Goal: Information Seeking & Learning: Learn about a topic

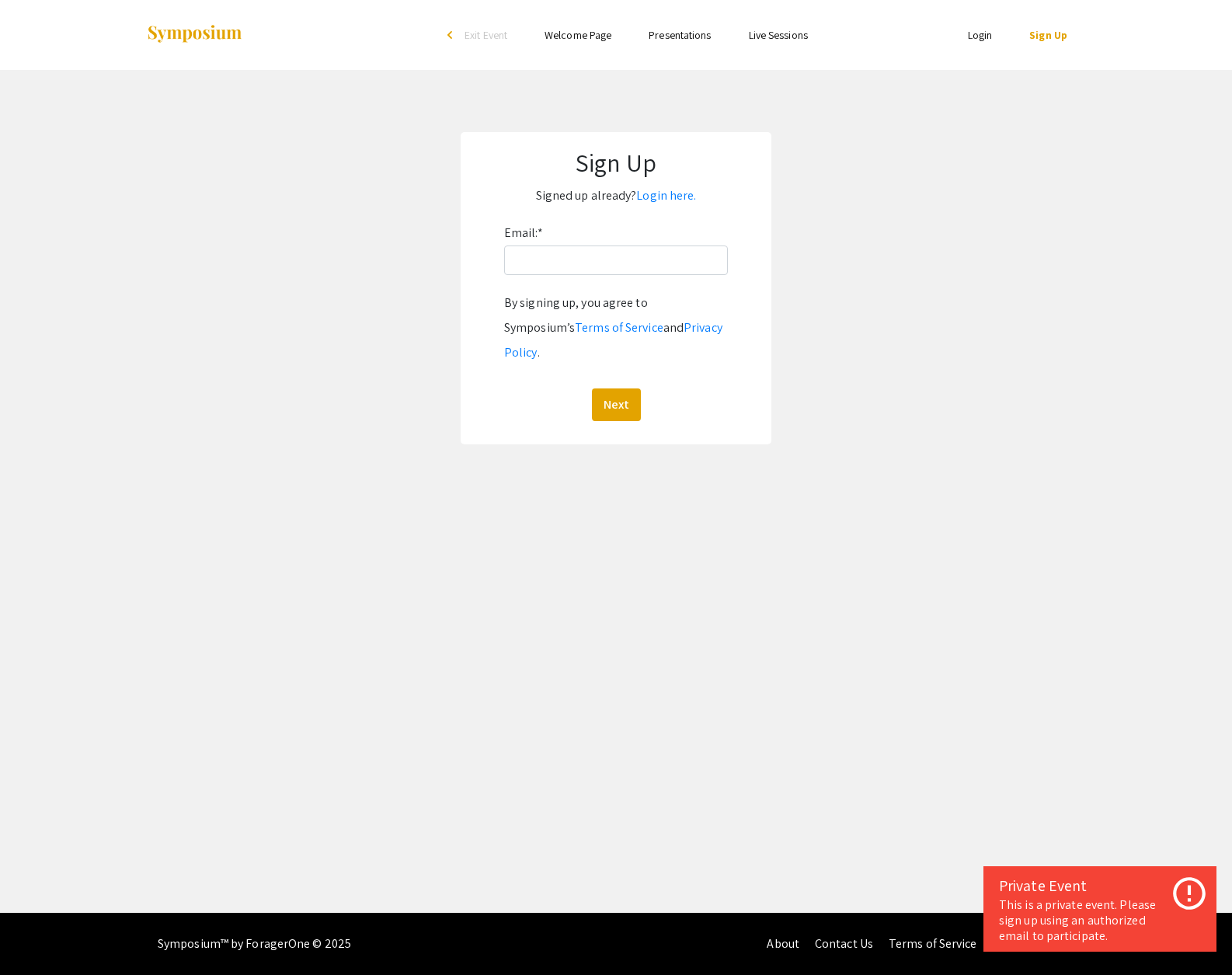
drag, startPoint x: 0, startPoint y: 0, endPoint x: 984, endPoint y: 37, distance: 984.7
click at [984, 37] on link "Login" at bounding box center [980, 35] width 25 height 14
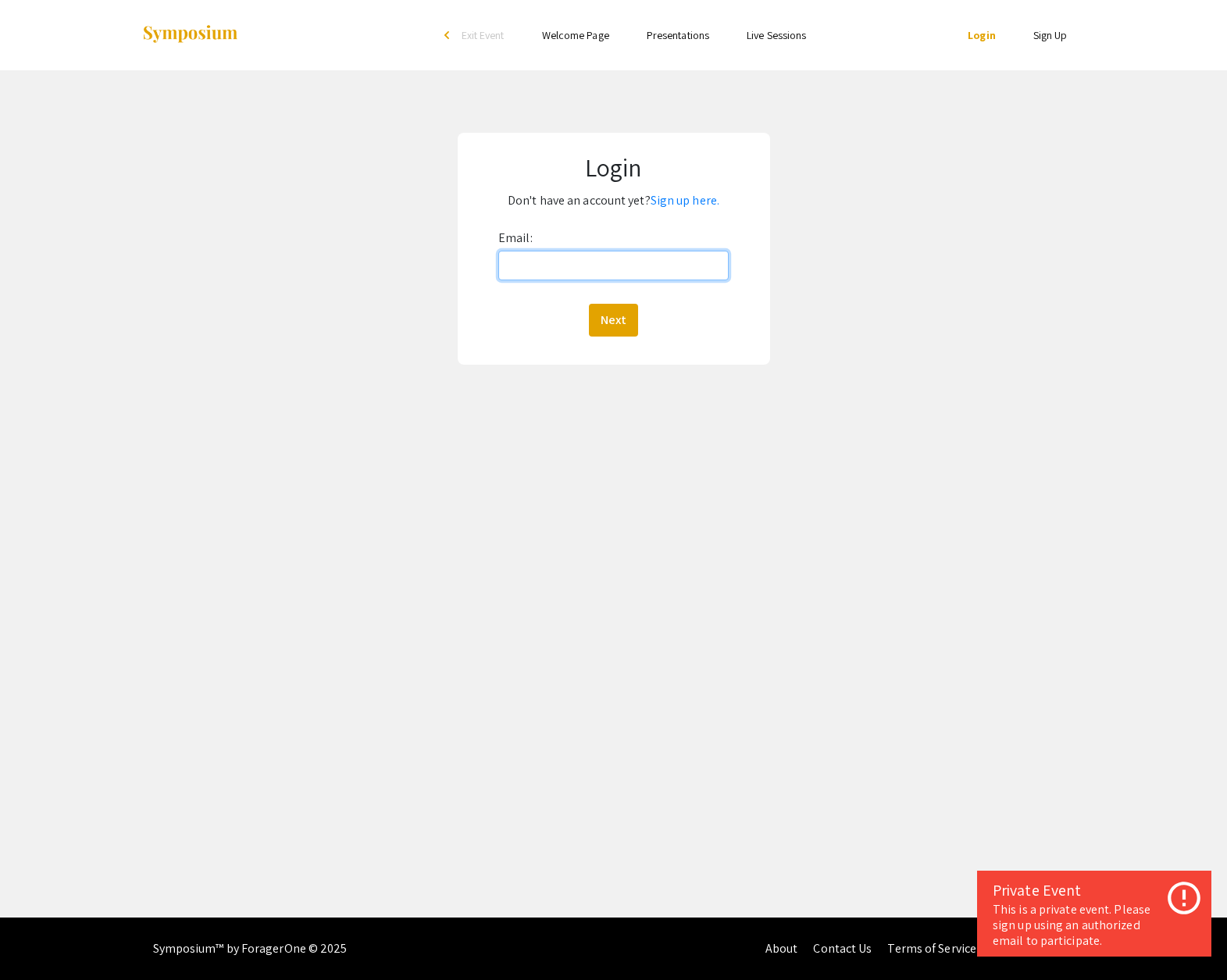
click at [659, 264] on input "Email:" at bounding box center [614, 265] width 230 height 30
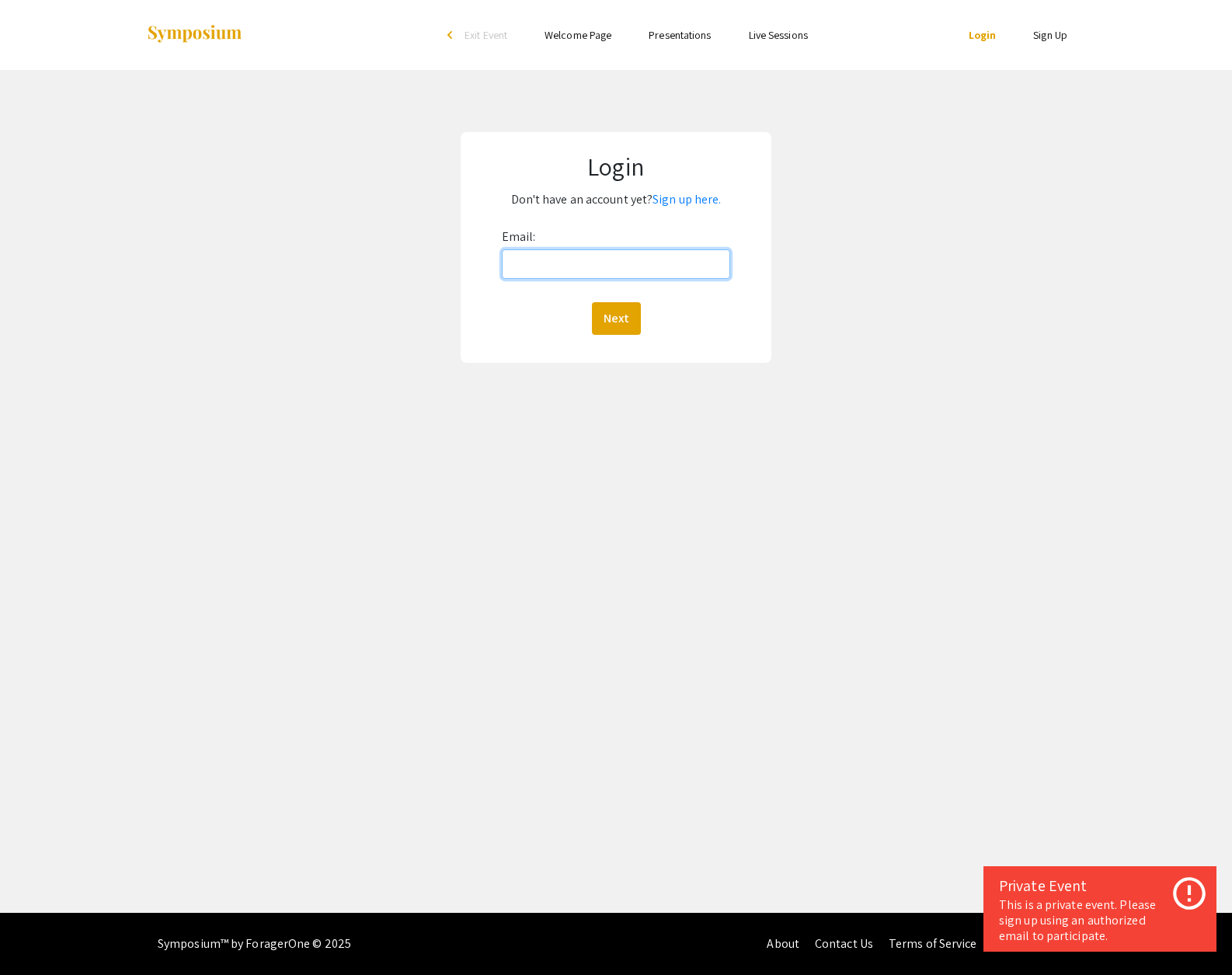
click at [652, 266] on input "Email:" at bounding box center [617, 264] width 229 height 30
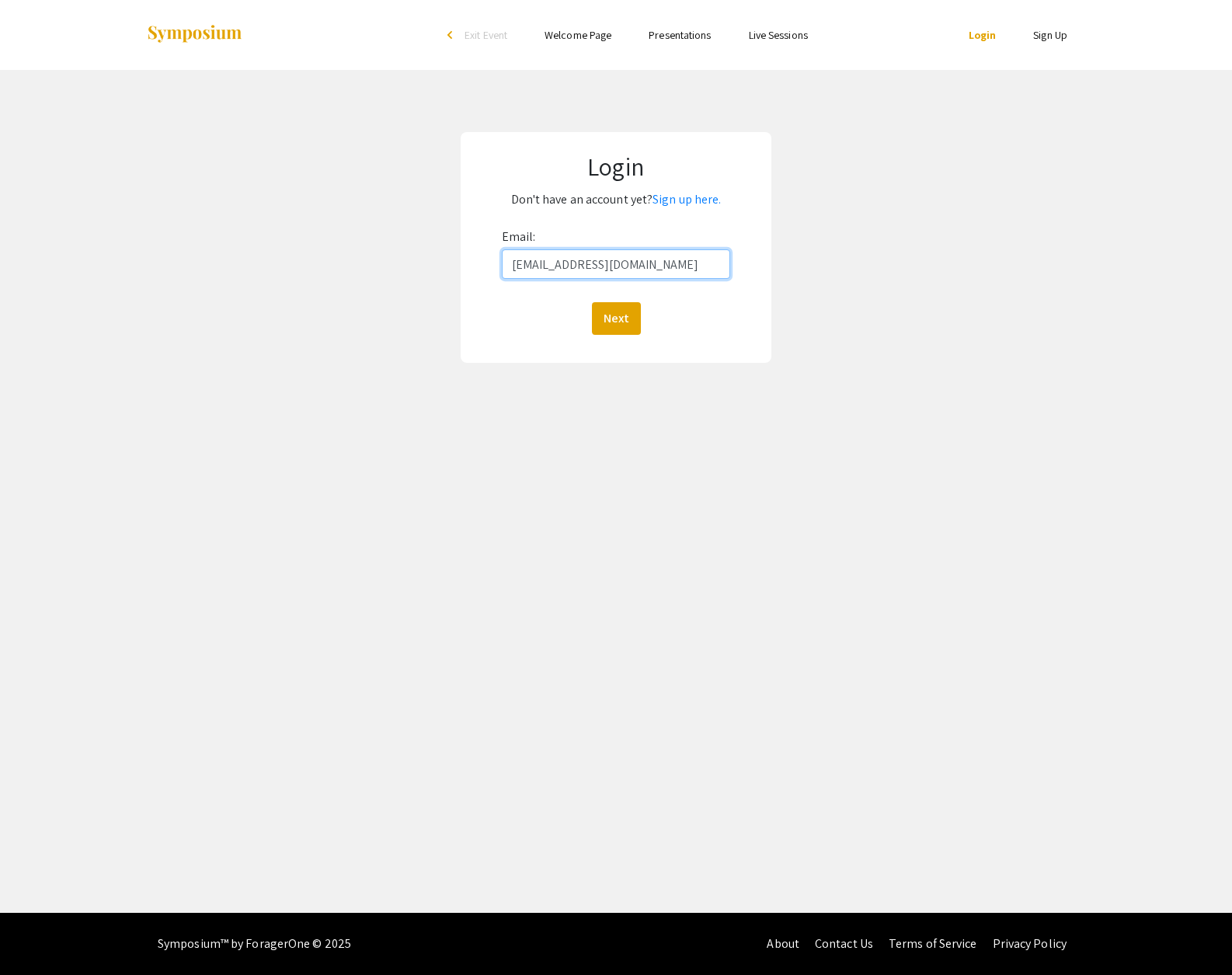
type input "[EMAIL_ADDRESS][DOMAIN_NAME]"
click at [592, 302] on button "Next" at bounding box center [616, 319] width 49 height 33
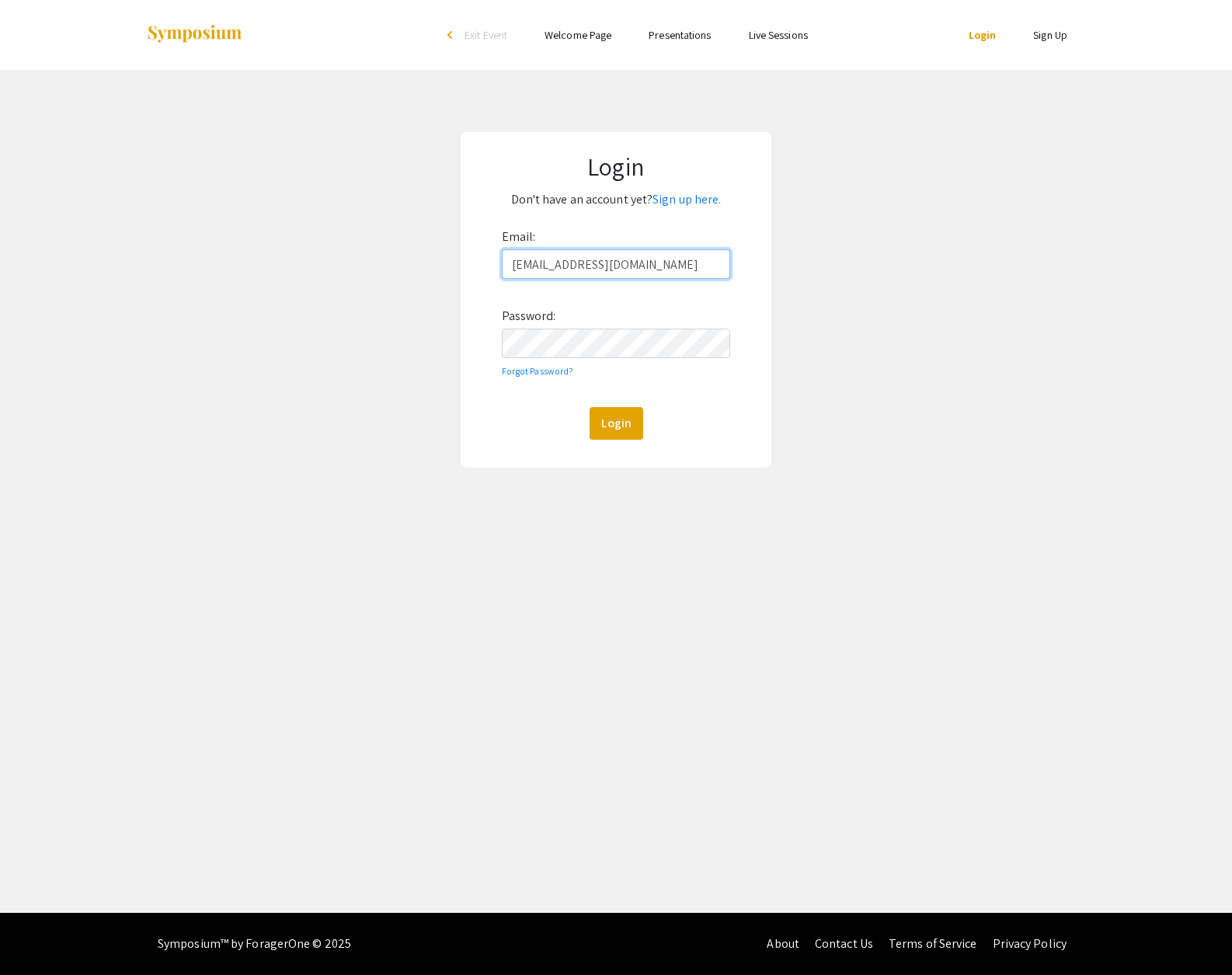
click at [590, 407] on button "Login" at bounding box center [616, 424] width 54 height 33
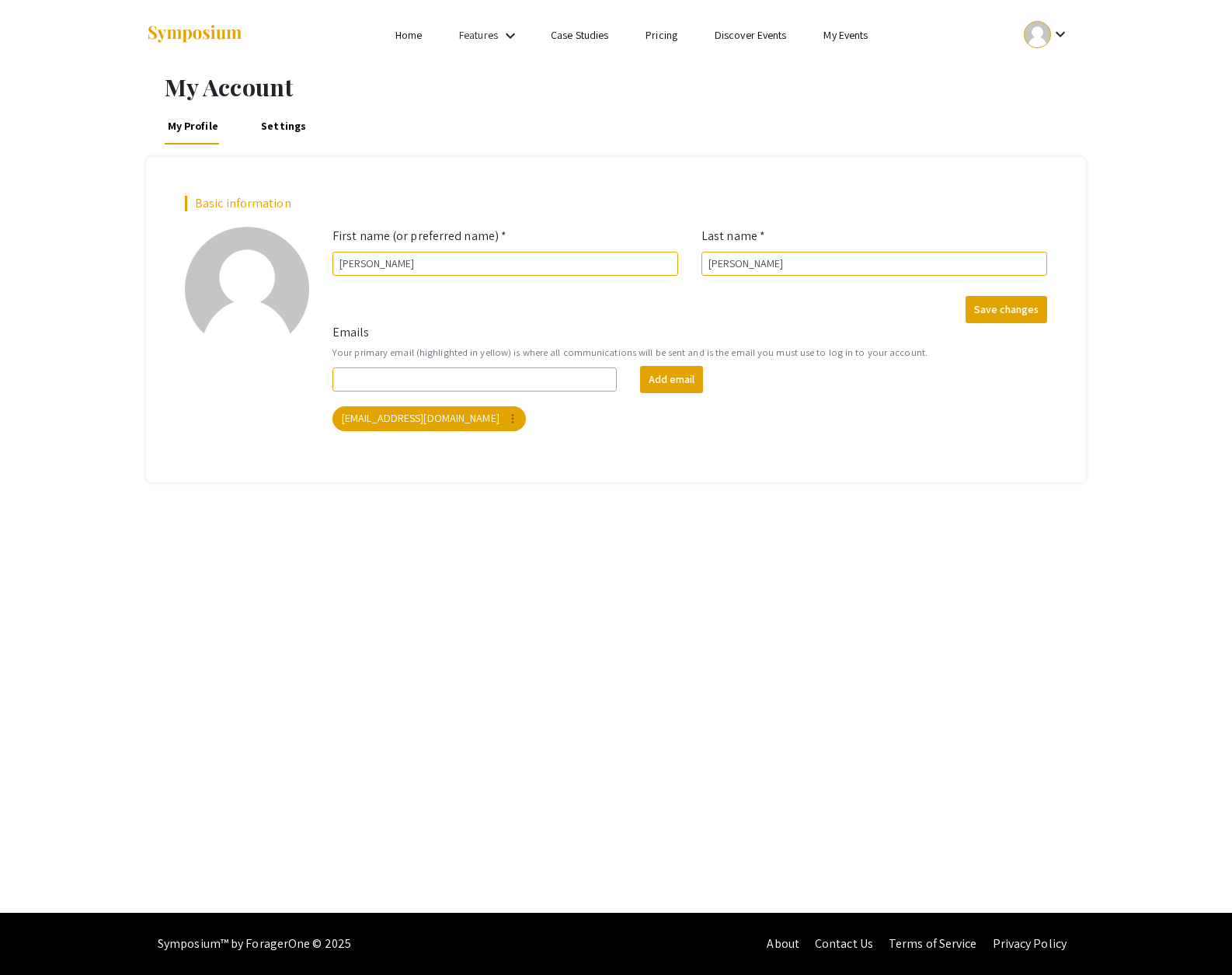
click at [748, 30] on link "Discover Events" at bounding box center [751, 35] width 72 height 14
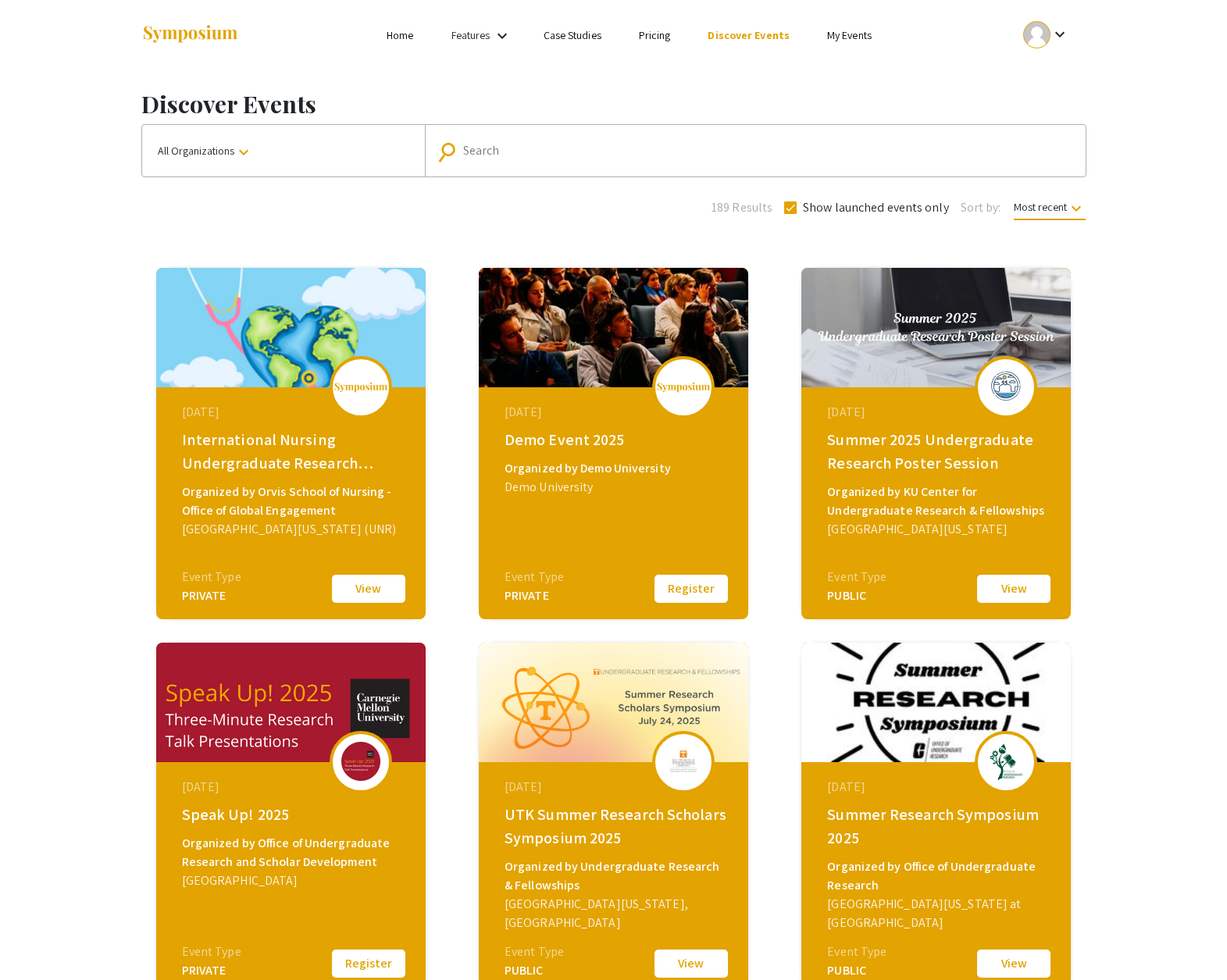
click at [509, 38] on mat-icon "keyboard_arrow_down" at bounding box center [503, 36] width 19 height 19
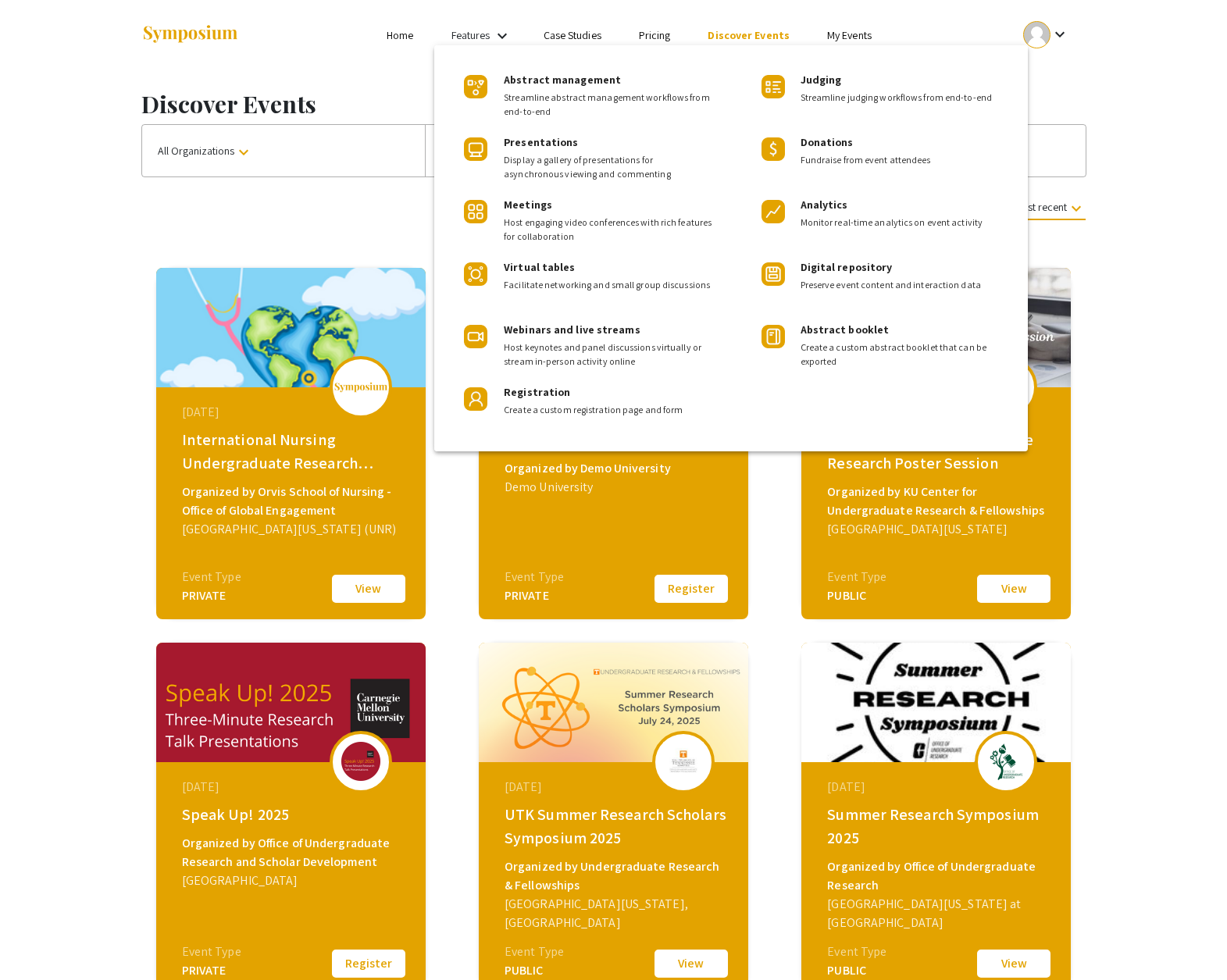
click at [835, 29] on div at bounding box center [613, 490] width 1227 height 980
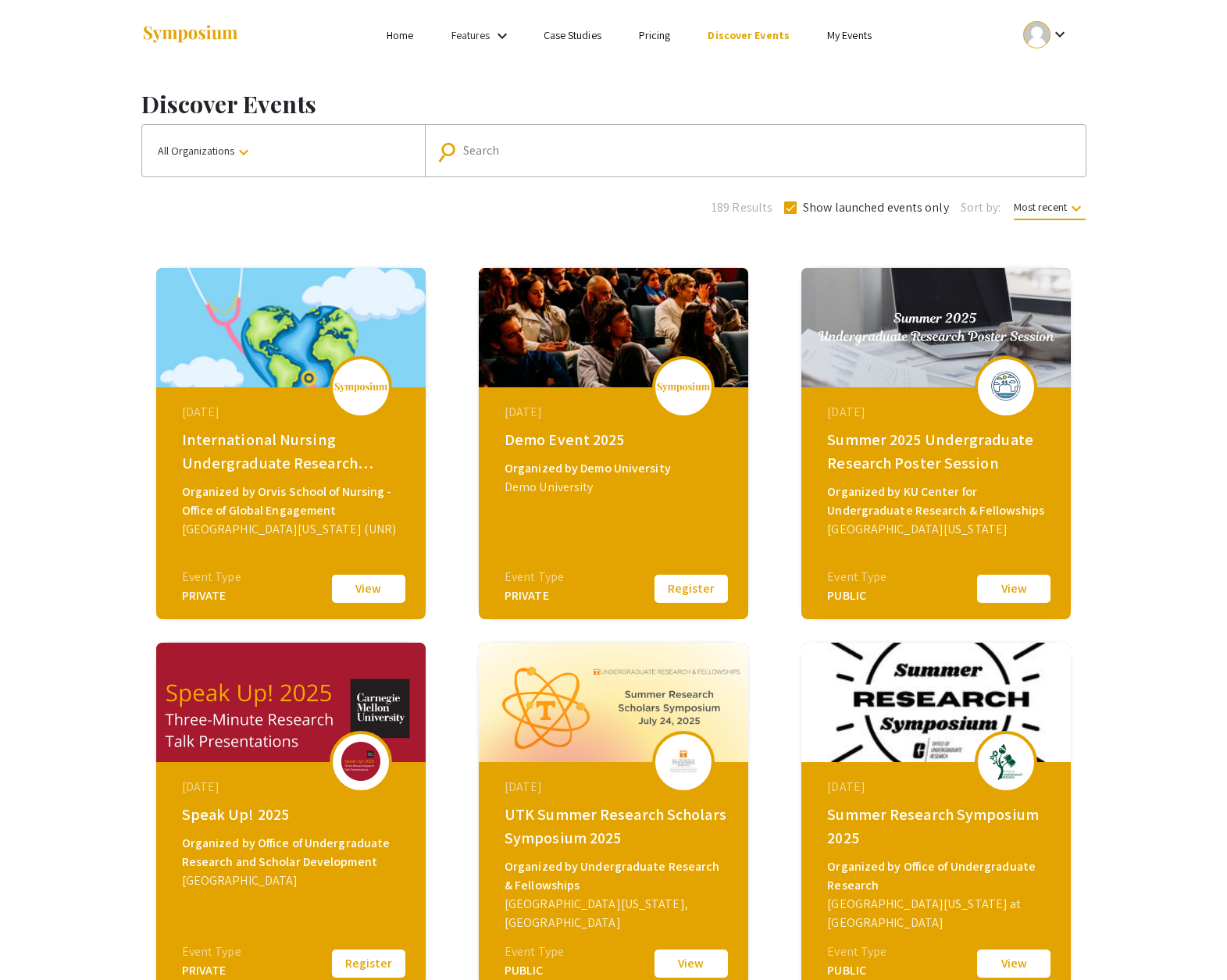
click at [835, 35] on link "My Events" at bounding box center [850, 35] width 45 height 14
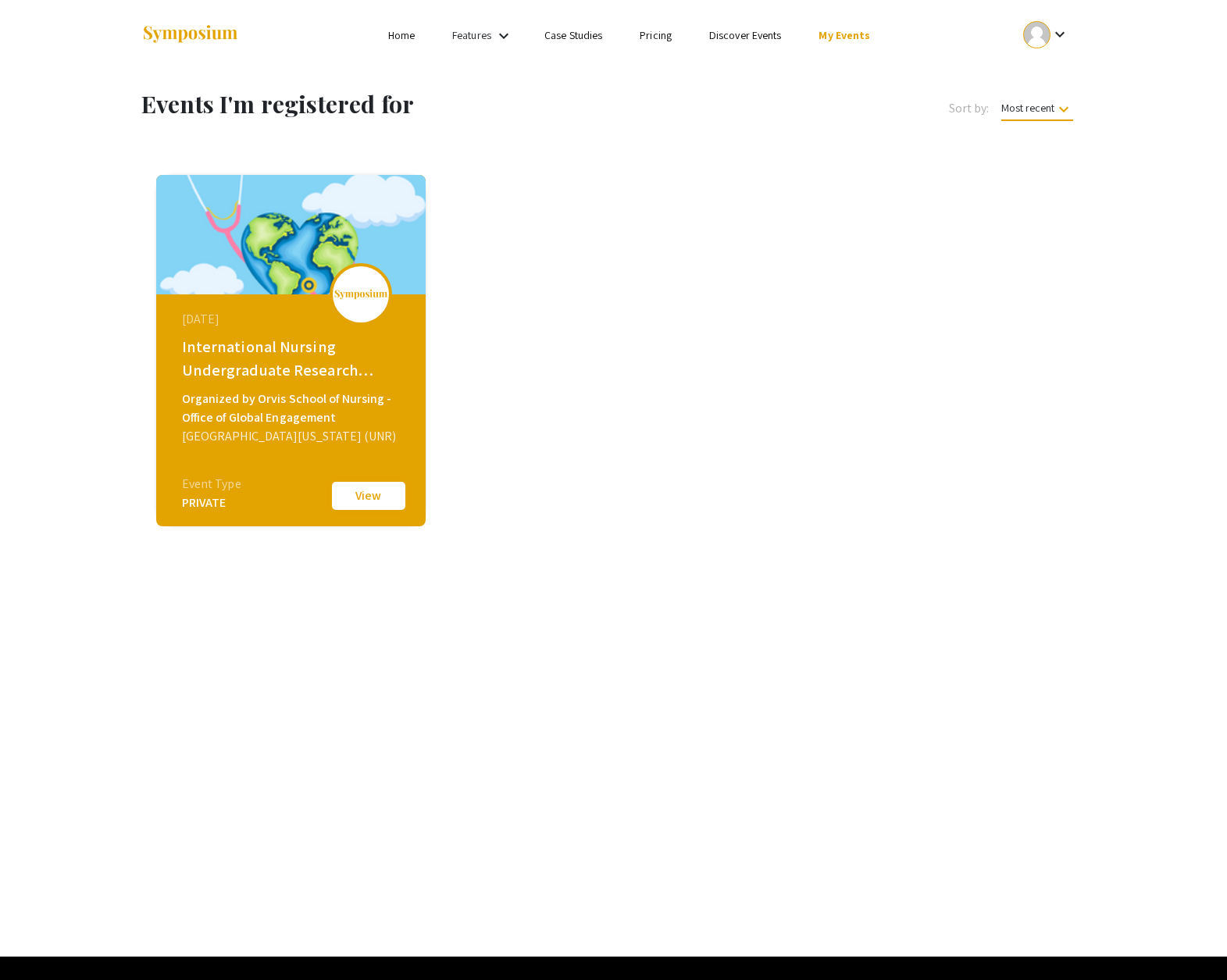
click at [374, 493] on button "View" at bounding box center [369, 496] width 78 height 33
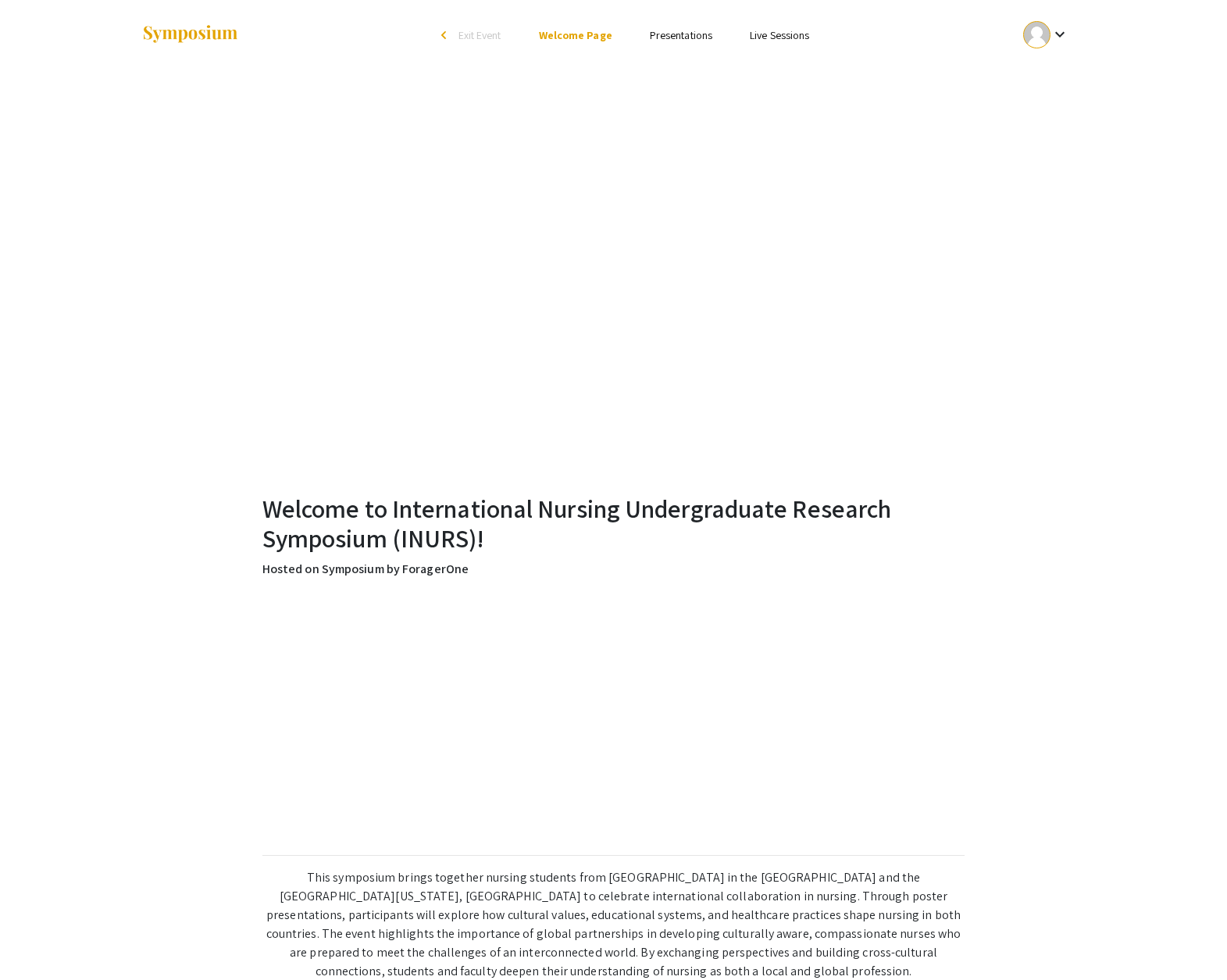
click at [650, 40] on link "Presentations" at bounding box center [681, 35] width 63 height 14
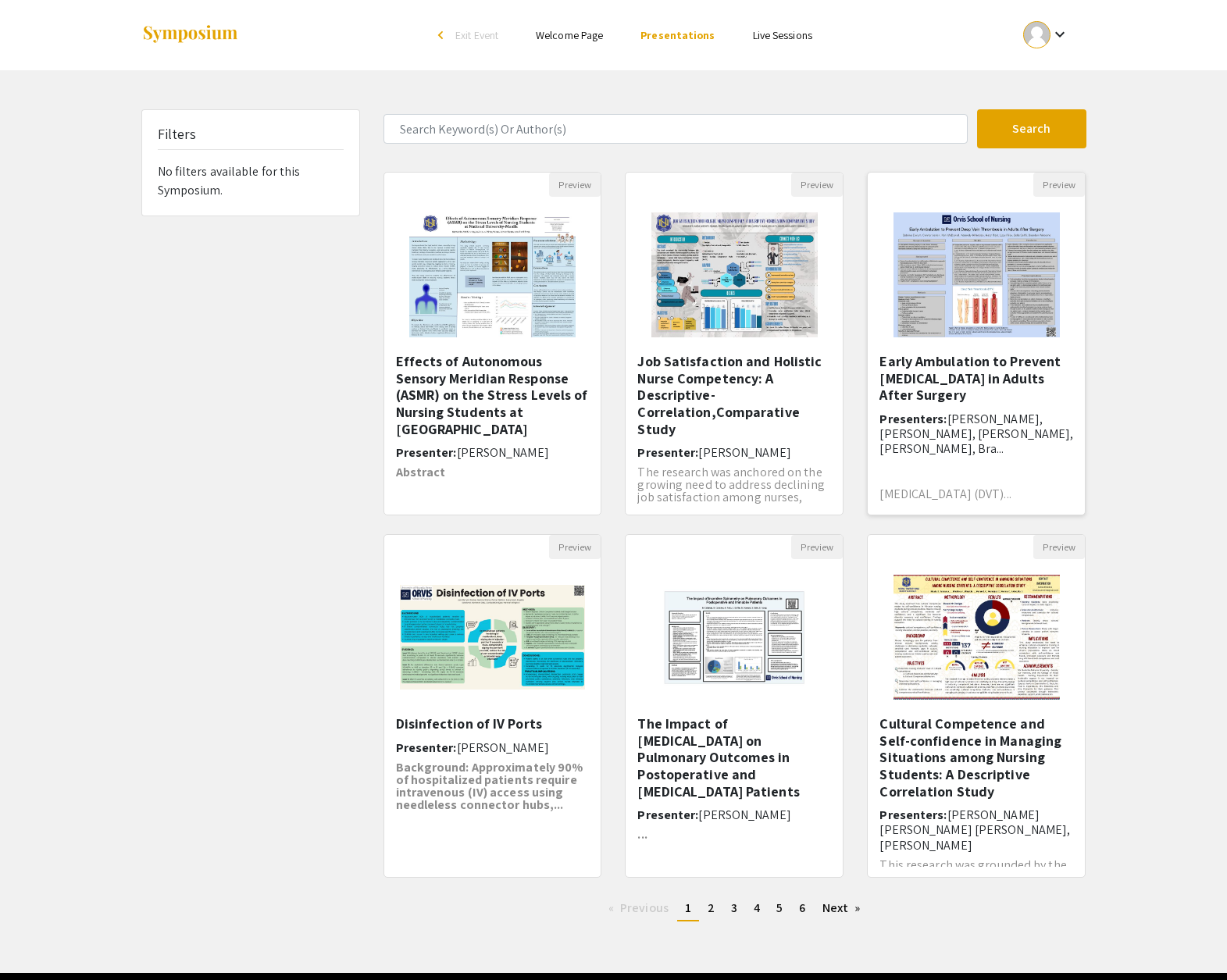
click at [966, 387] on h5 "Early Ambulation to Prevent [MEDICAL_DATA] in Adults After Surgery" at bounding box center [976, 378] width 193 height 51
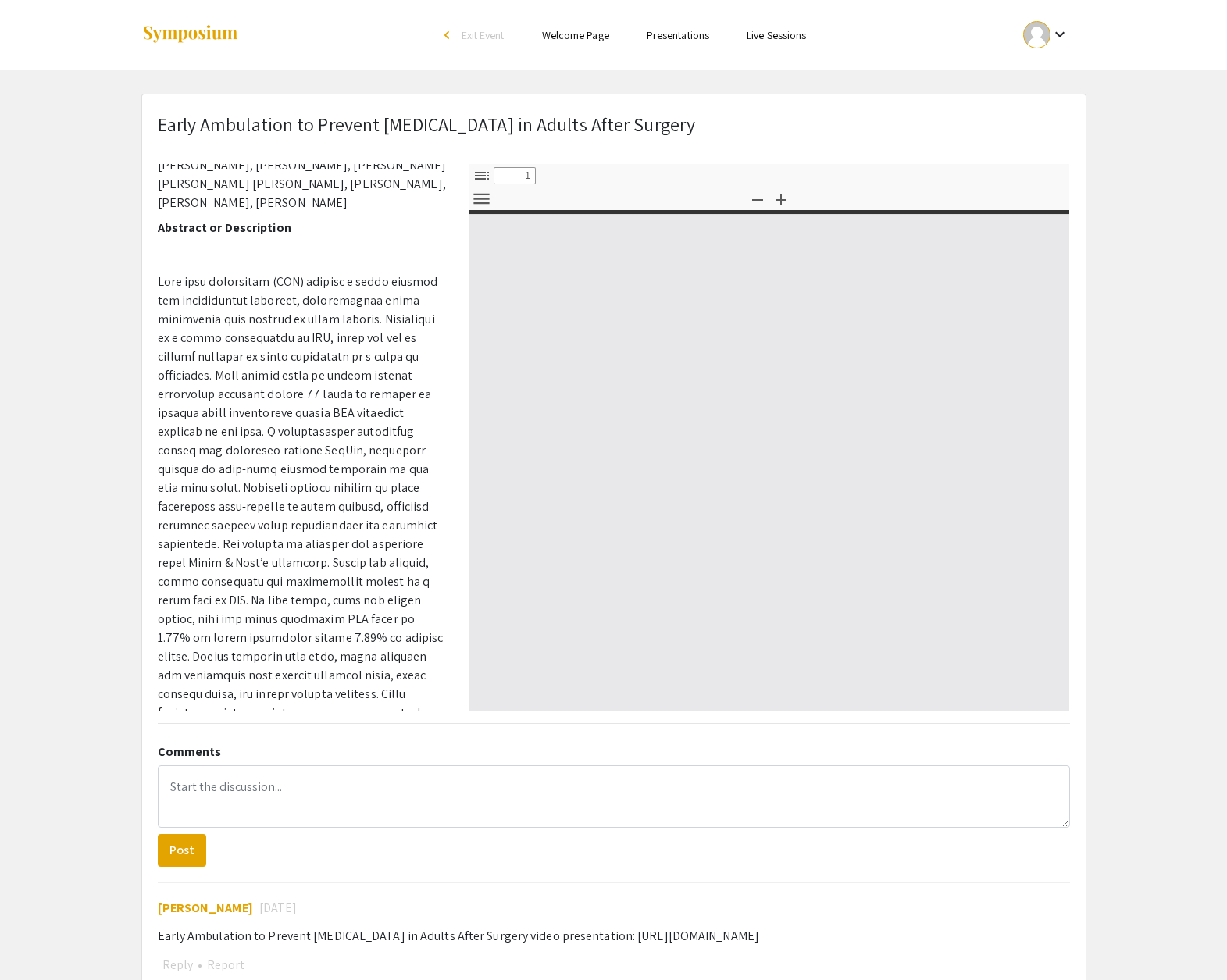
select select "custom"
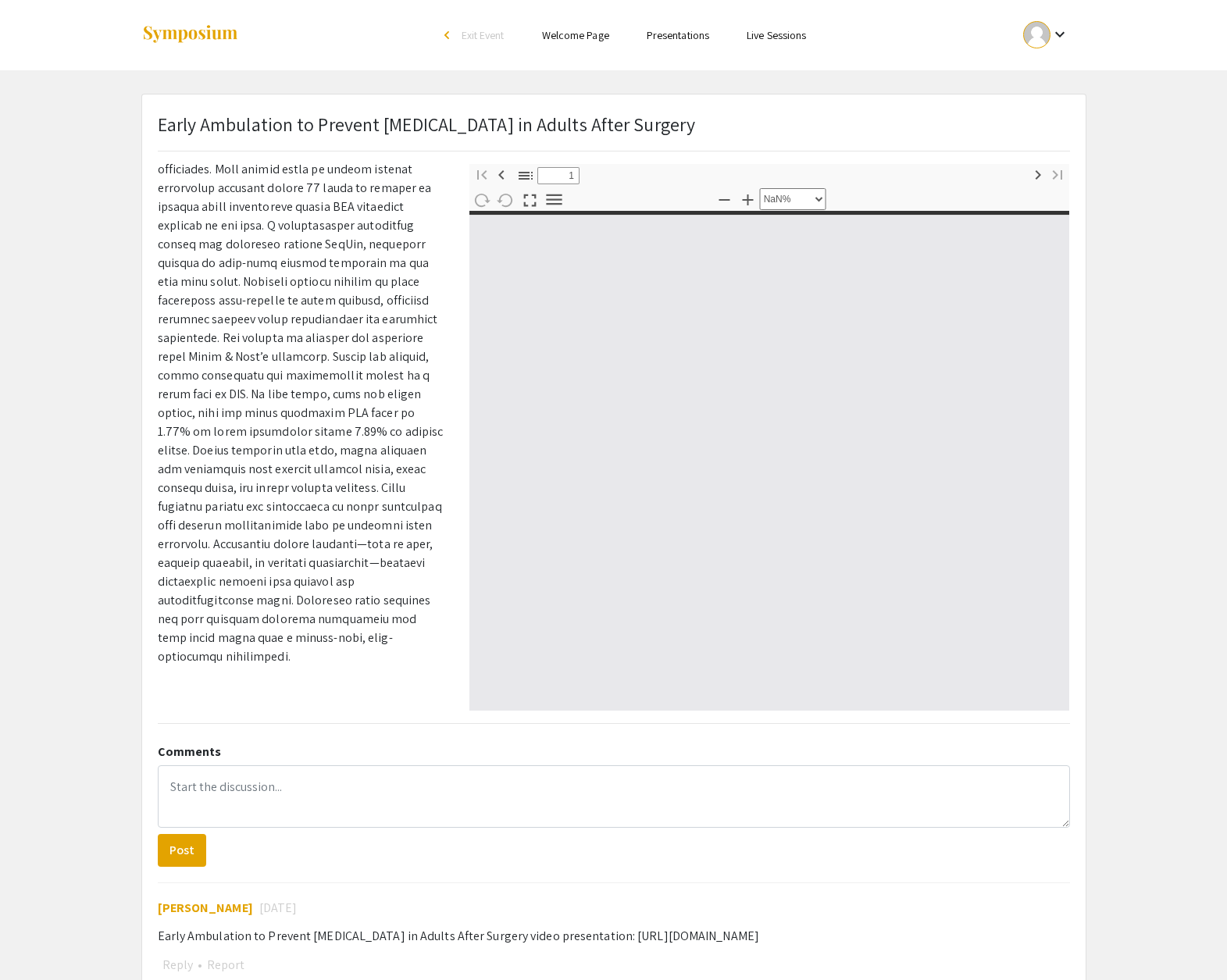
type input "0"
select select "custom"
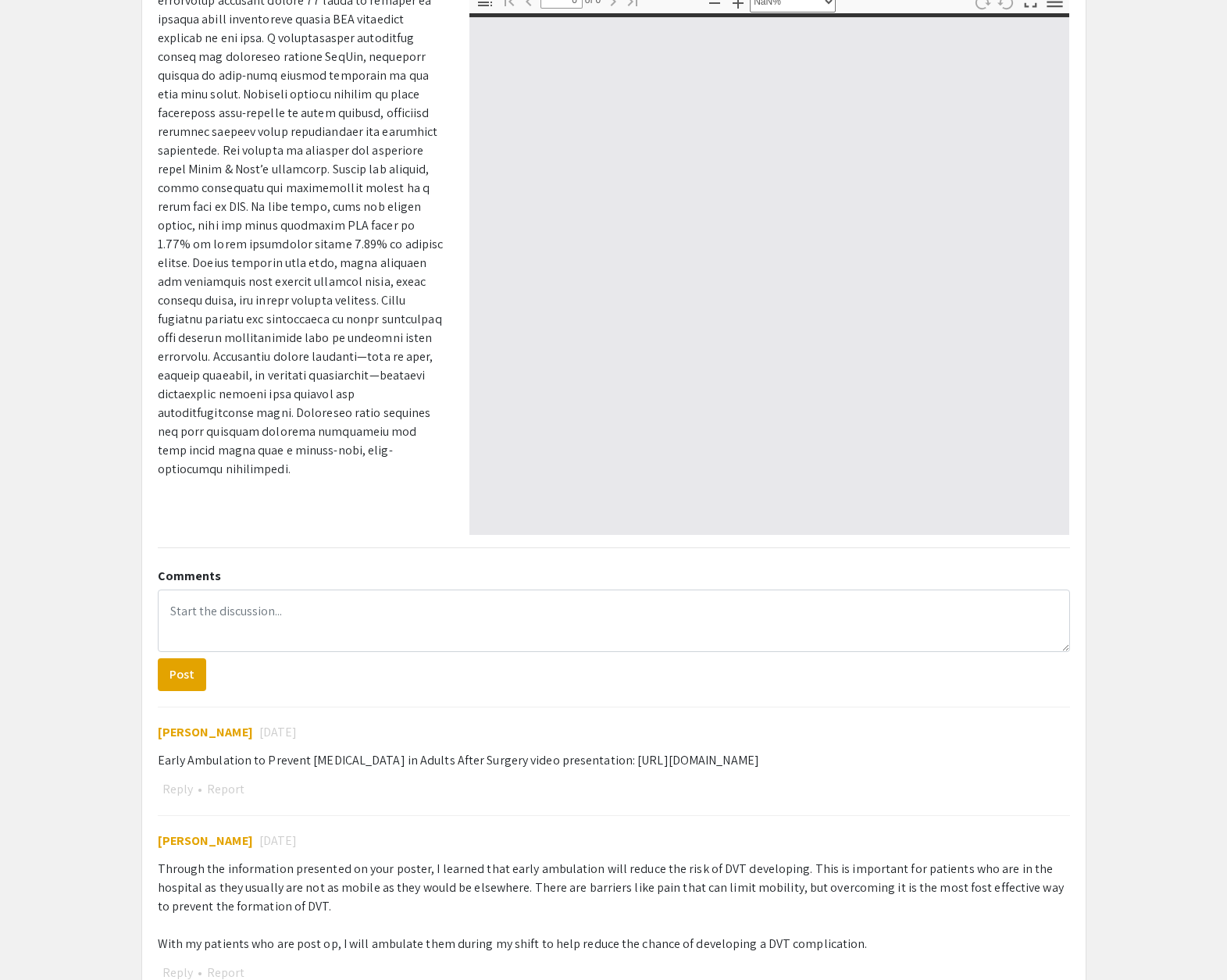
scroll to position [469, 0]
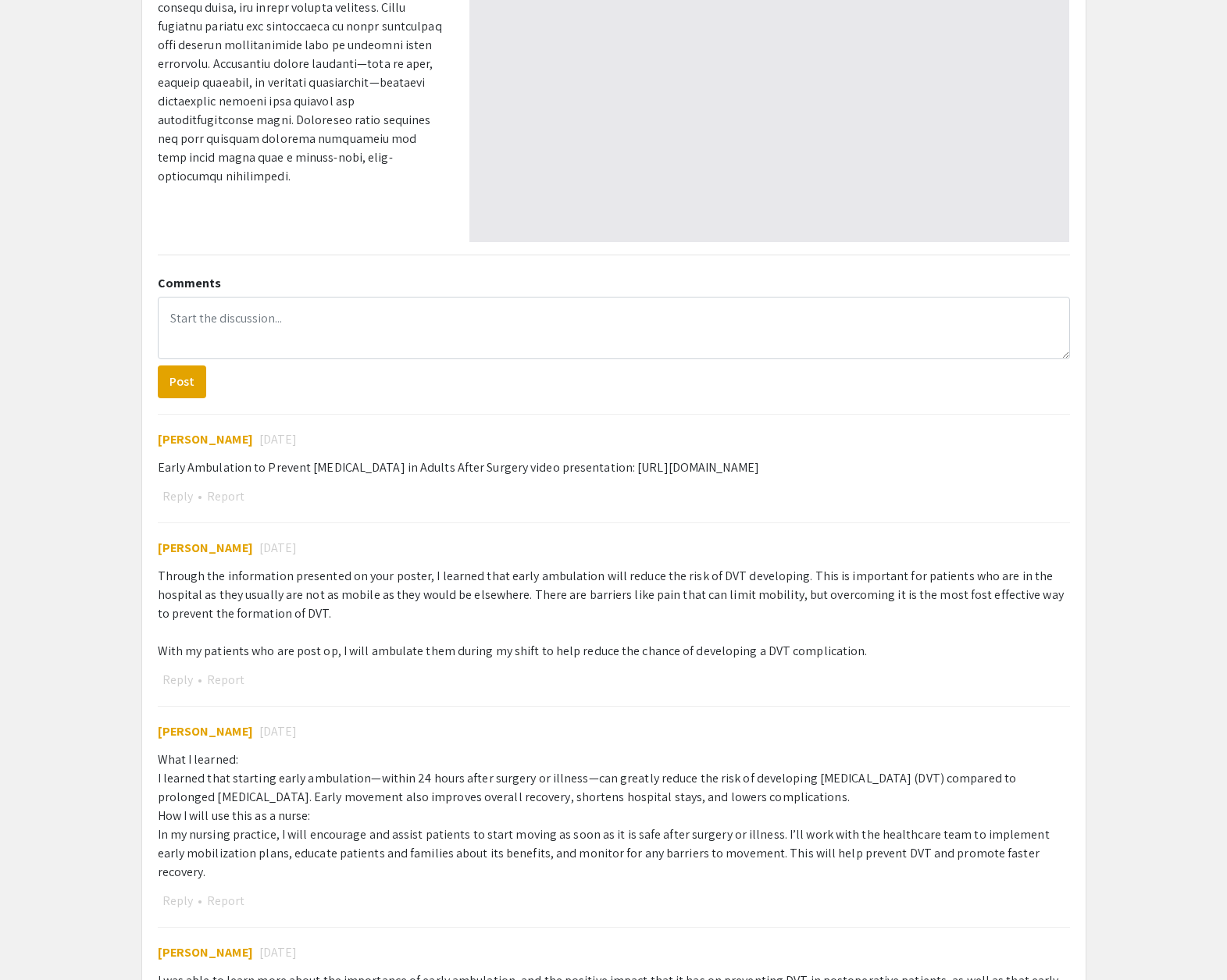
type input "1"
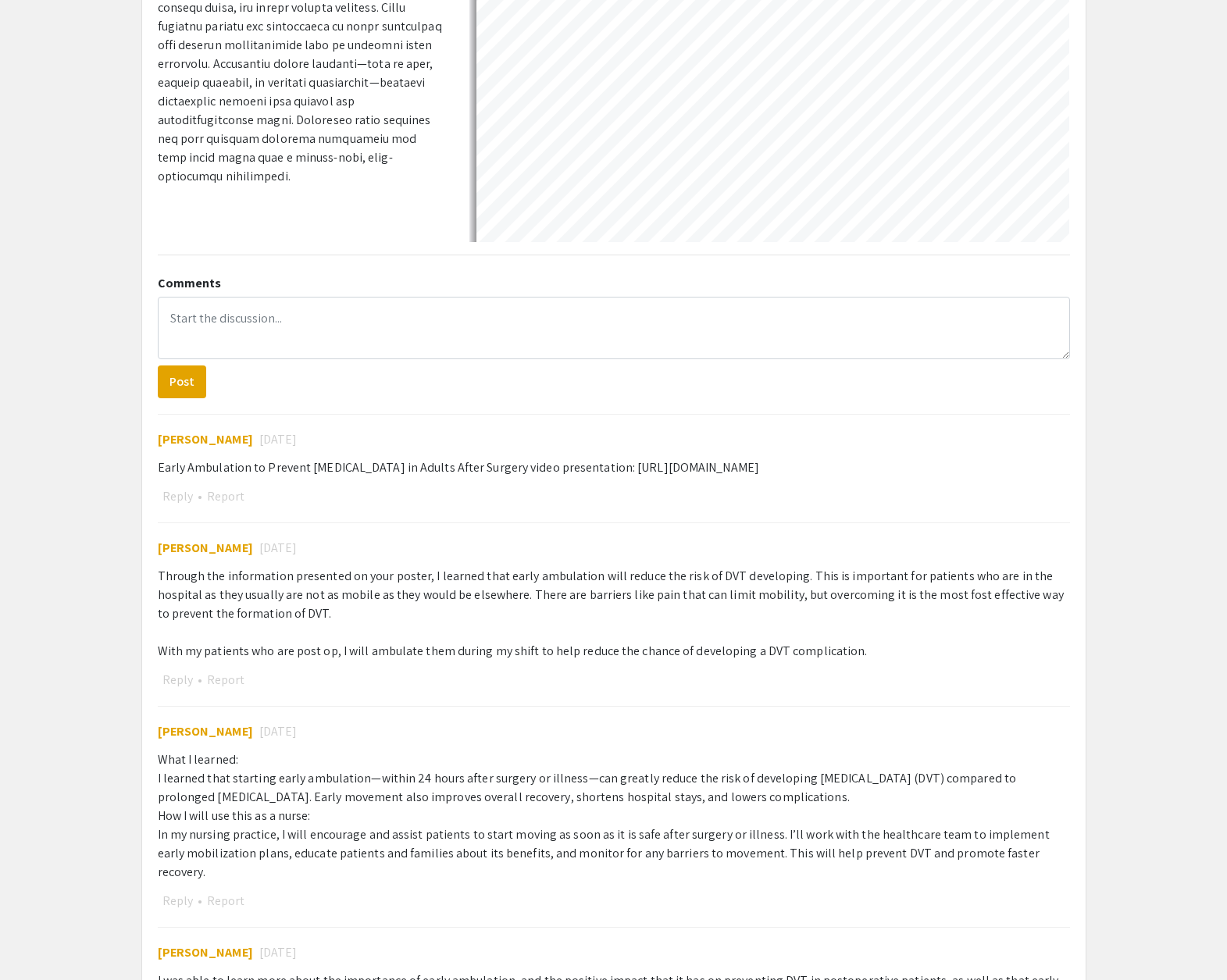
select select "auto"
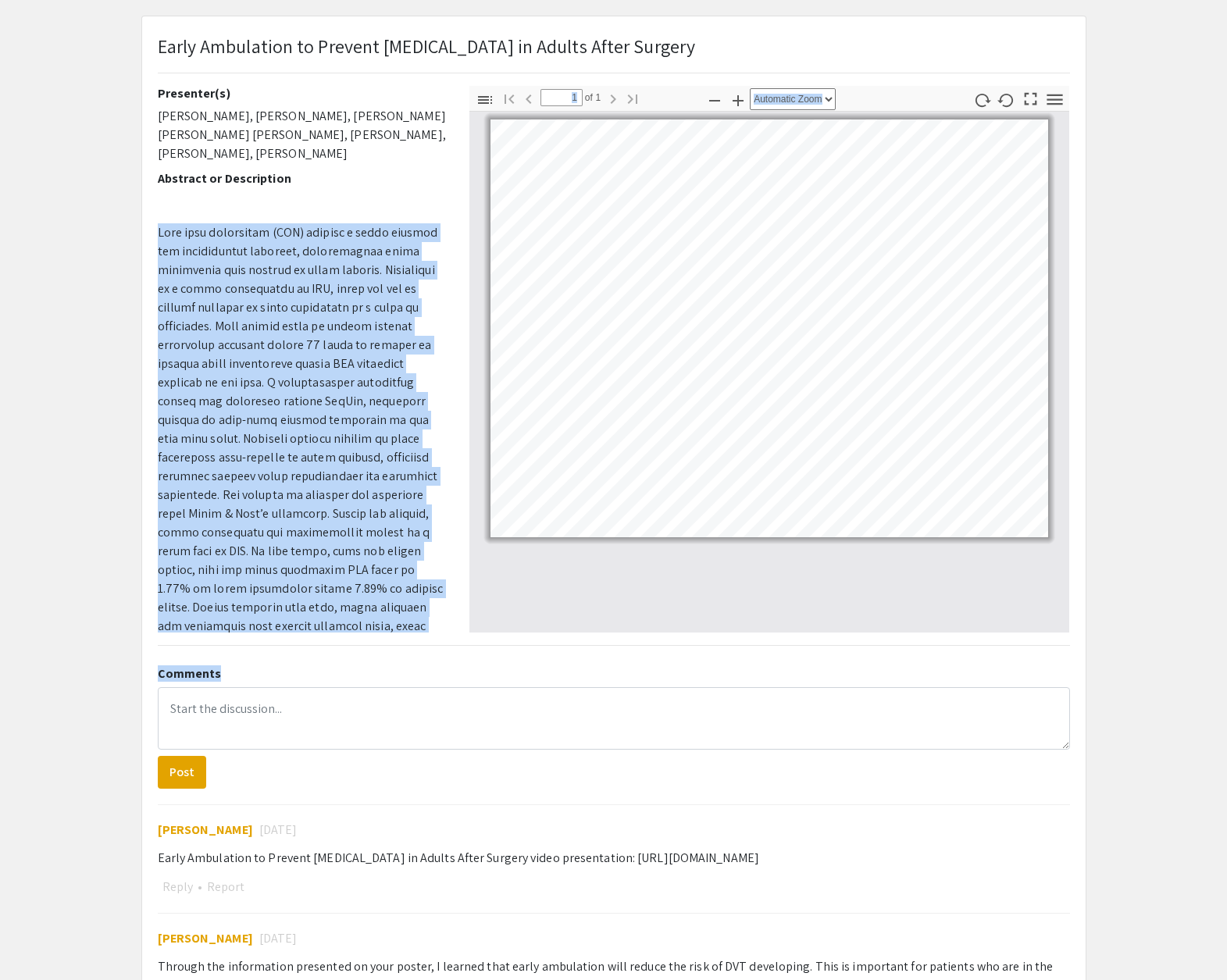
scroll to position [247, 0]
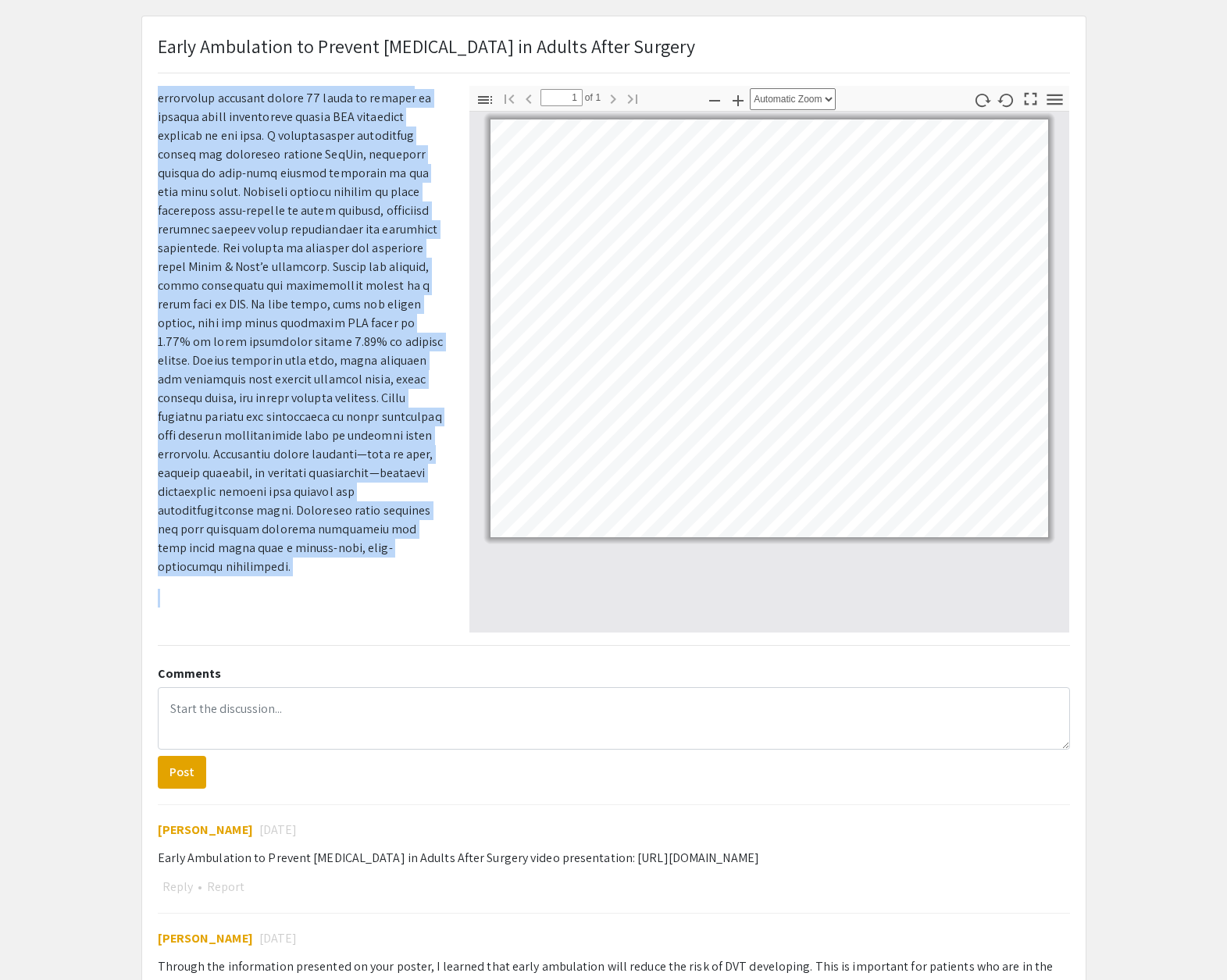
drag, startPoint x: 156, startPoint y: 231, endPoint x: 330, endPoint y: 582, distance: 391.8
click at [330, 579] on div "Presenter(s) [PERSON_NAME], [PERSON_NAME], [PERSON_NAME] [PERSON_NAME] [PERSON_…" at bounding box center [302, 359] width 312 height 546
